Goal: Information Seeking & Learning: Check status

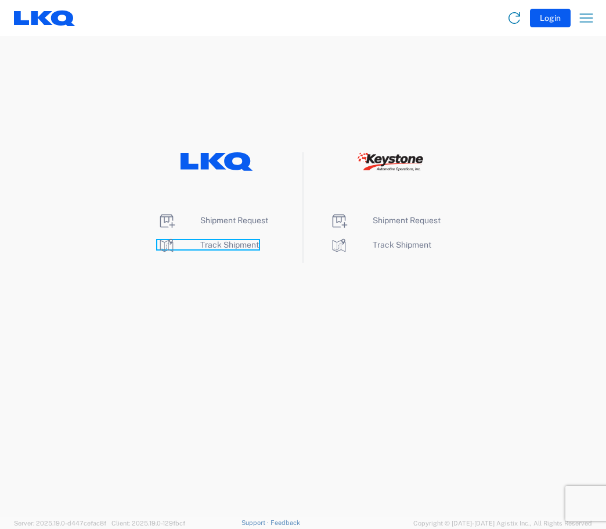
click at [231, 244] on span "Track Shipment" at bounding box center [229, 244] width 59 height 9
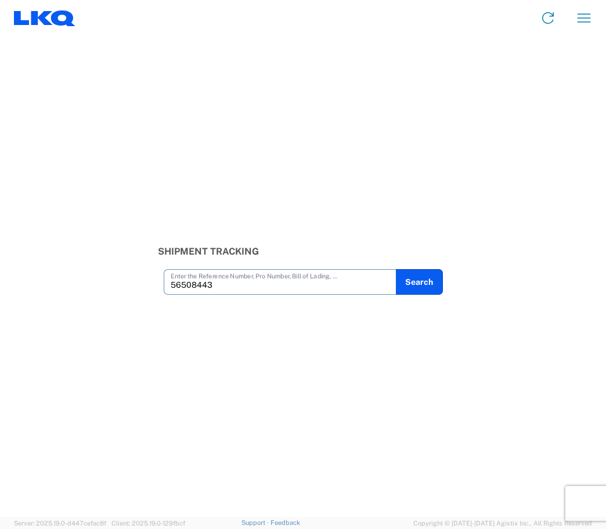
type input "56508443"
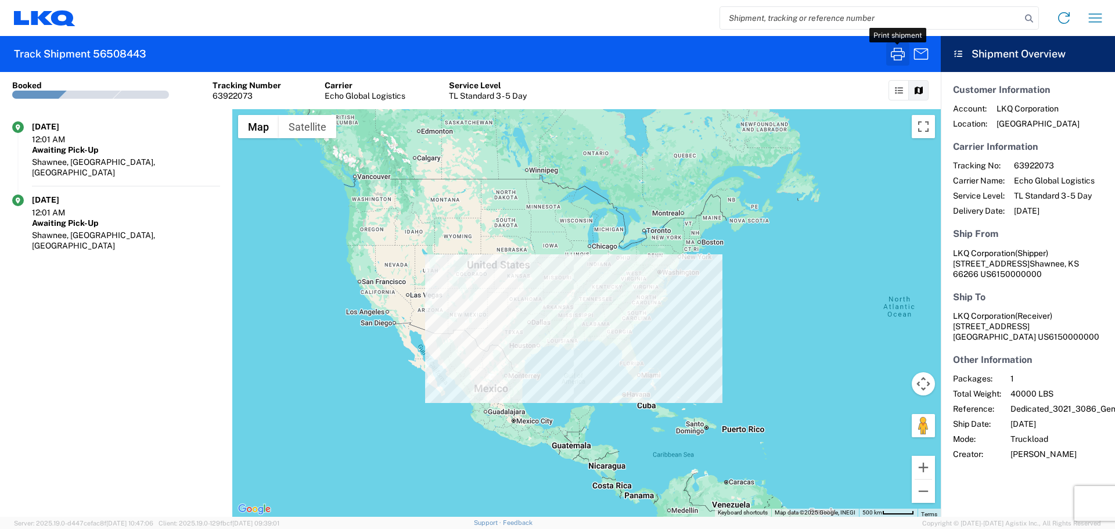
click at [606, 60] on icon "button" at bounding box center [898, 54] width 19 height 19
click at [606, 14] on input "search" at bounding box center [870, 18] width 301 height 22
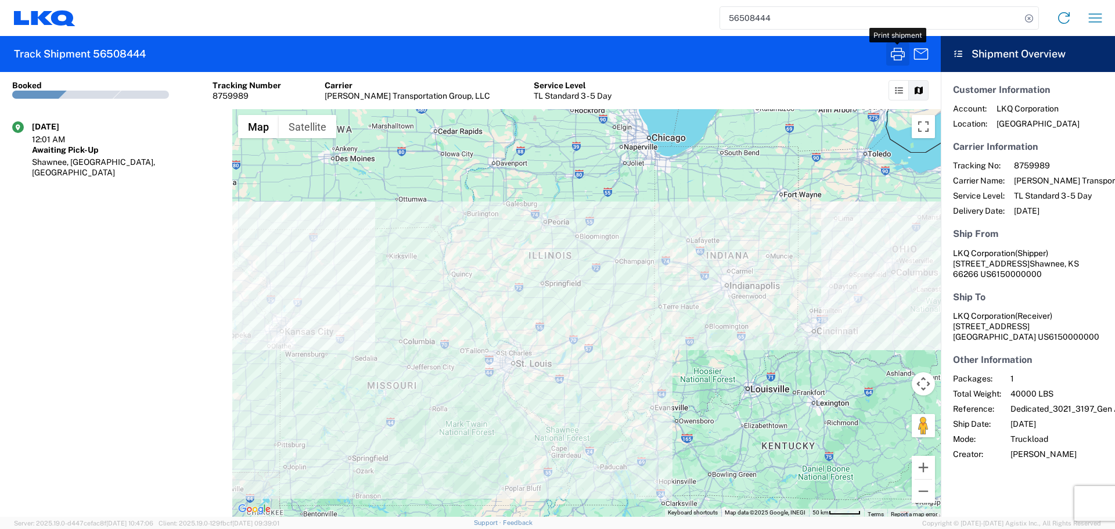
click at [606, 55] on icon "button" at bounding box center [898, 54] width 19 height 19
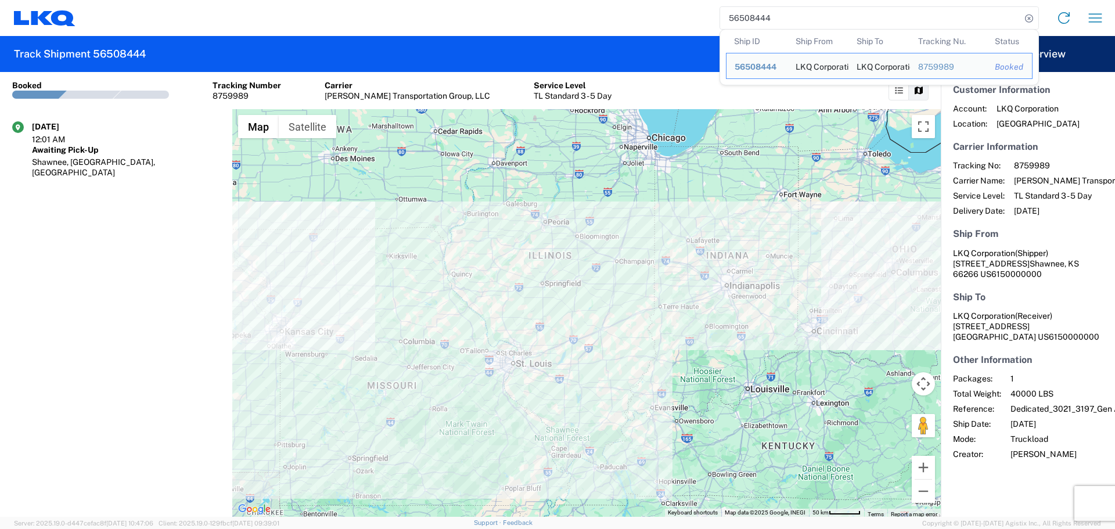
drag, startPoint x: 819, startPoint y: 27, endPoint x: 468, endPoint y: -10, distance: 352.8
click at [468, 0] on html "56508444 Ship ID Ship From Ship To Tracking Nu. Status Ship ID 56508444 Ship Fr…" at bounding box center [557, 264] width 1115 height 529
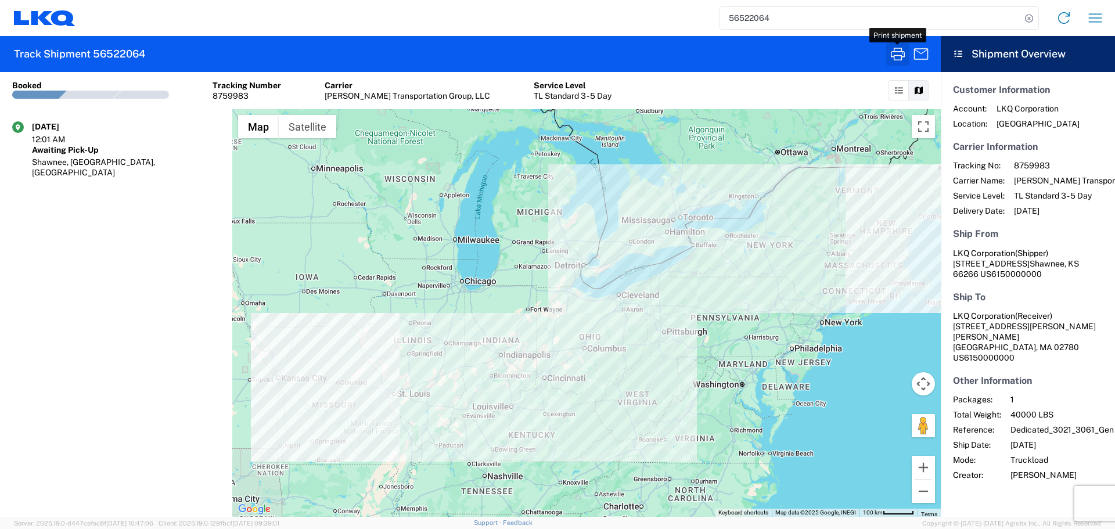
click at [606, 54] on icon "button" at bounding box center [898, 54] width 19 height 19
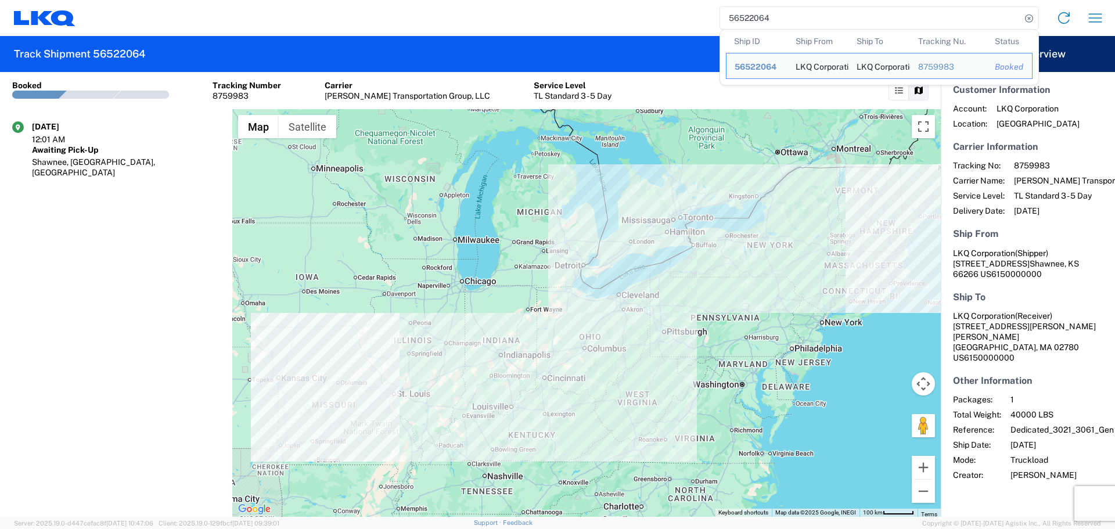
click at [606, 14] on input "56522064" at bounding box center [870, 18] width 301 height 22
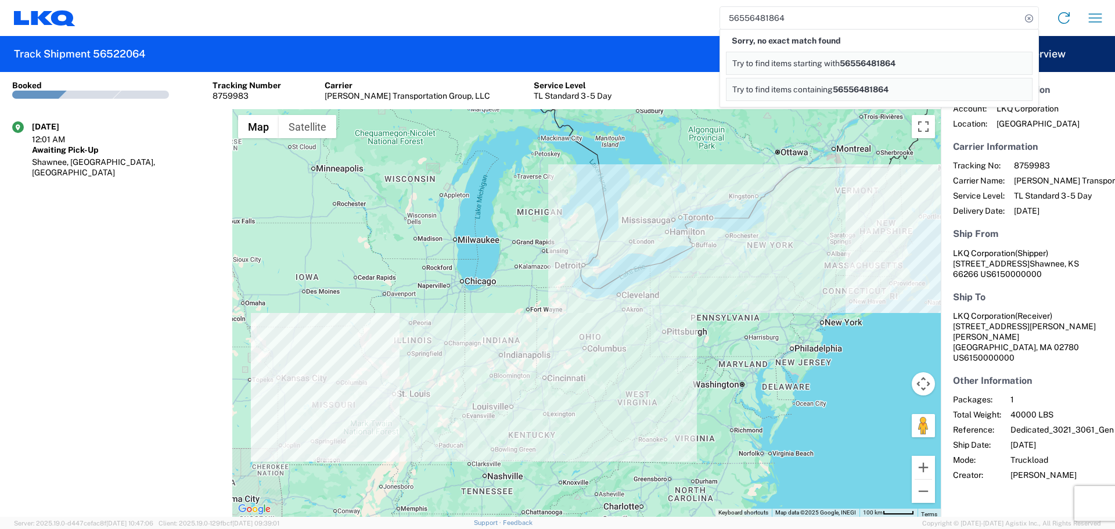
drag, startPoint x: 745, startPoint y: 16, endPoint x: 656, endPoint y: 4, distance: 89.7
click at [606, 6] on div "56556481864 Sorry, no exact match found Try to find items starting with 5655648…" at bounding box center [594, 18] width 1036 height 28
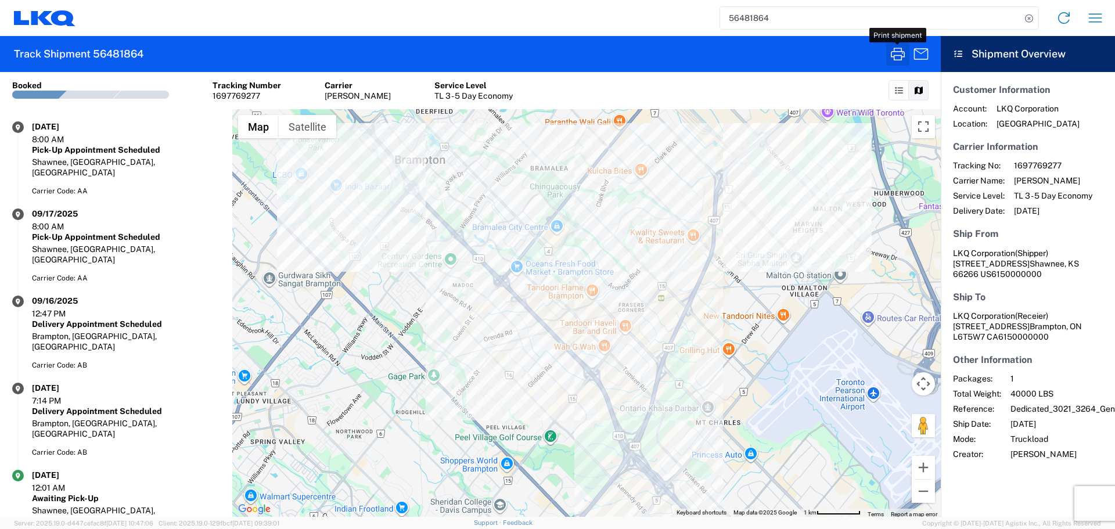
click at [606, 58] on icon "button" at bounding box center [898, 54] width 19 height 19
click at [606, 19] on input "56481864" at bounding box center [870, 18] width 301 height 22
type input "56522063"
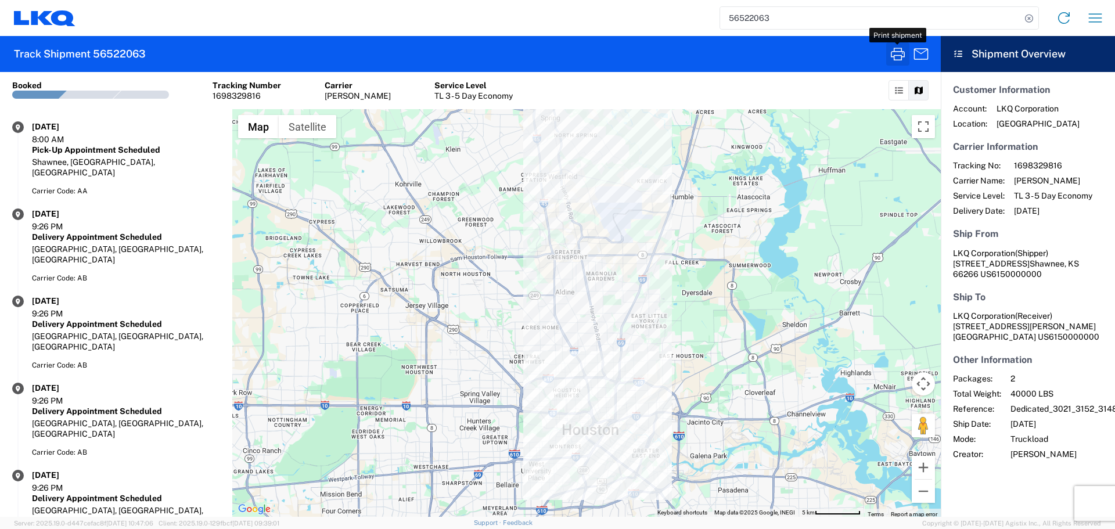
click at [606, 59] on icon "button" at bounding box center [898, 54] width 19 height 19
